Goal: Check status

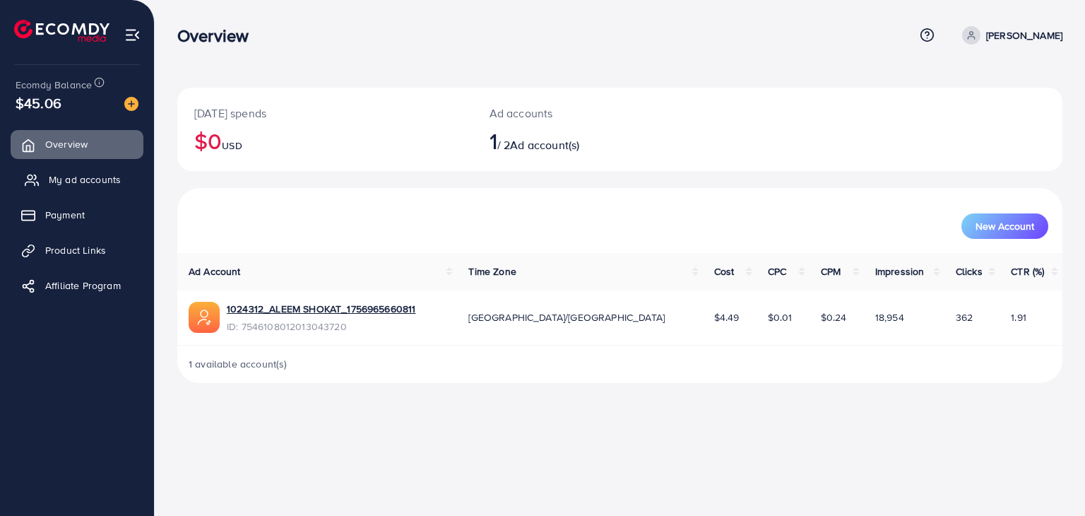
click at [89, 177] on span "My ad accounts" at bounding box center [85, 179] width 72 height 14
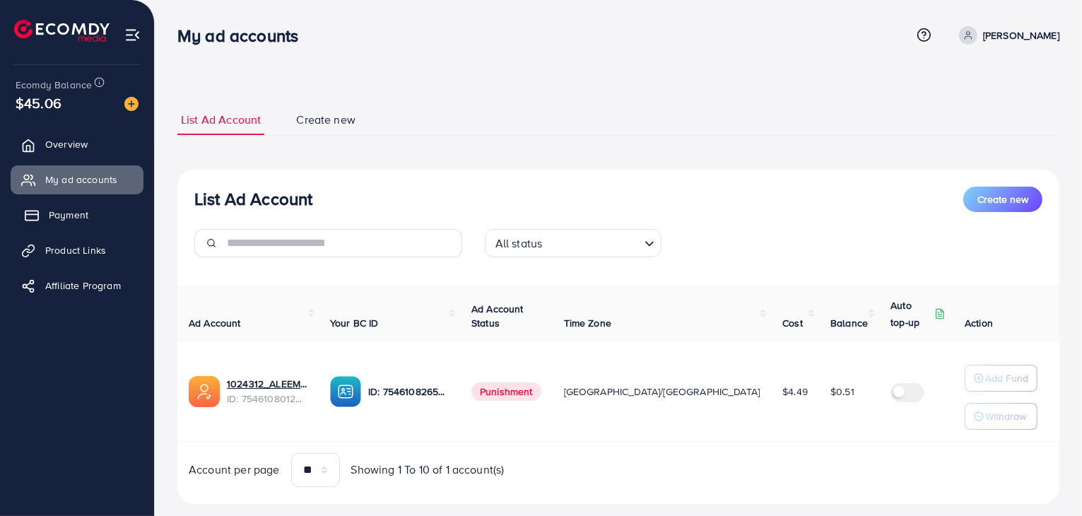
click at [69, 204] on link "Payment" at bounding box center [77, 215] width 133 height 28
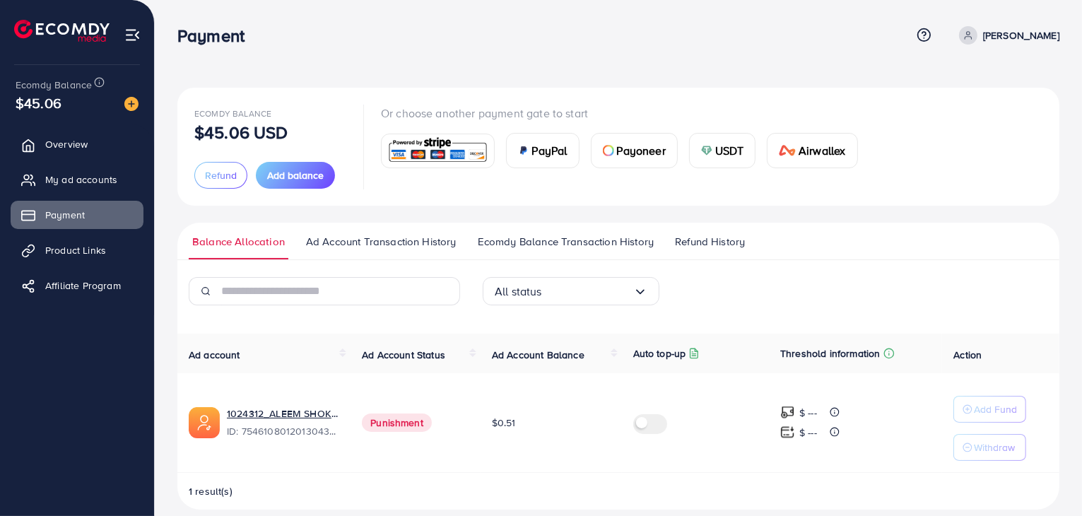
click at [707, 247] on span "Refund History" at bounding box center [710, 242] width 70 height 16
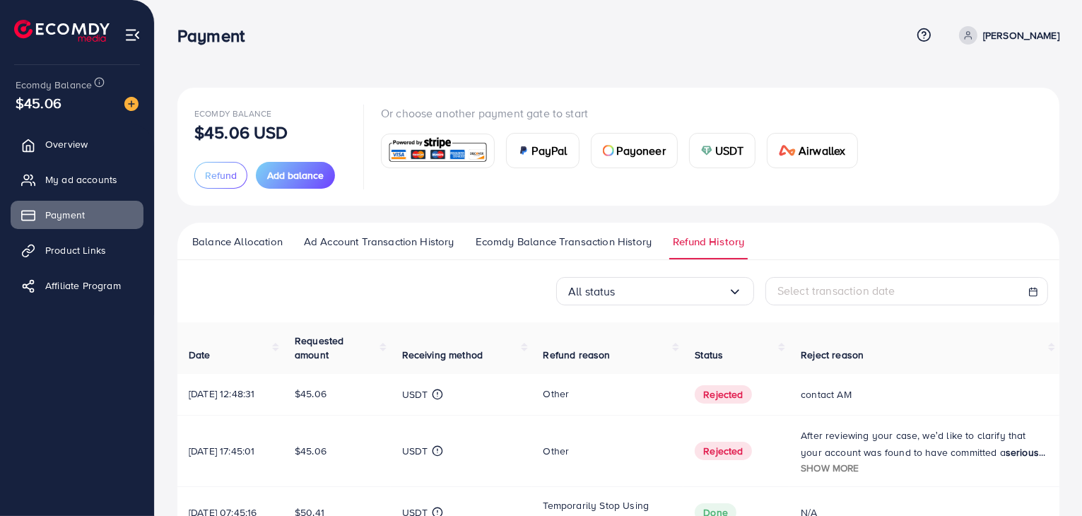
scroll to position [102, 0]
click at [702, 359] on span "Status" at bounding box center [709, 355] width 28 height 14
